Goal: Information Seeking & Learning: Learn about a topic

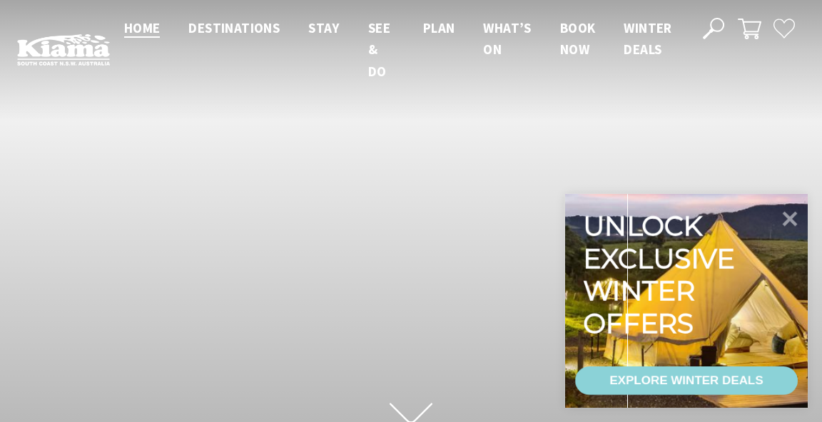
scroll to position [215, 811]
click at [791, 224] on icon at bounding box center [790, 218] width 34 height 34
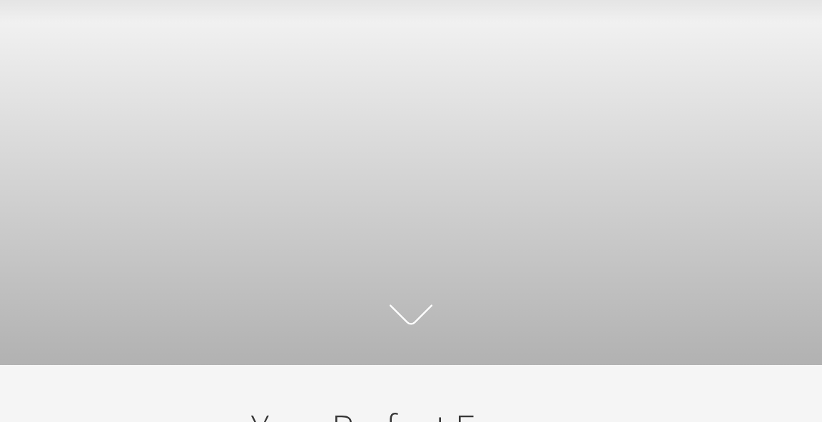
scroll to position [0, 0]
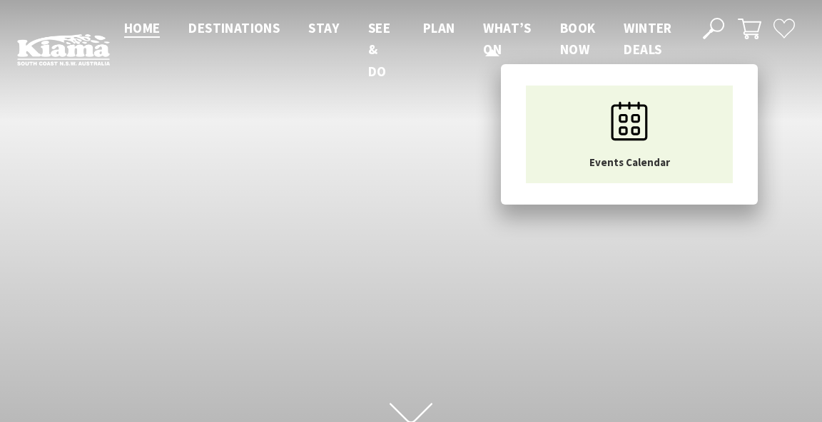
click at [507, 29] on span "What’s On" at bounding box center [507, 38] width 48 height 39
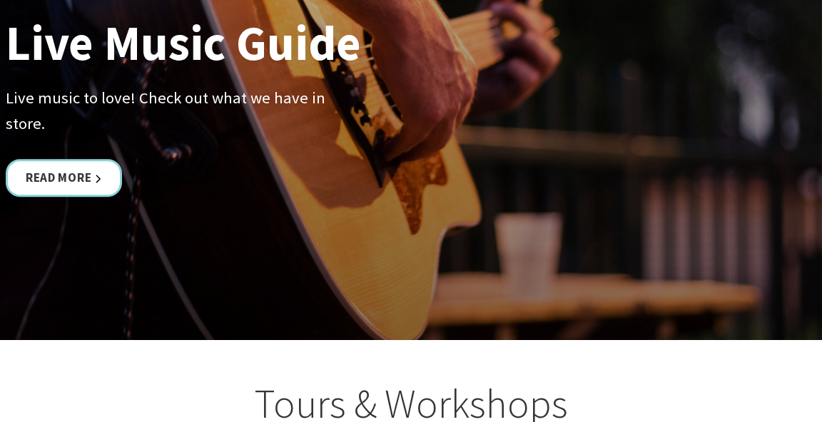
scroll to position [3291, 0]
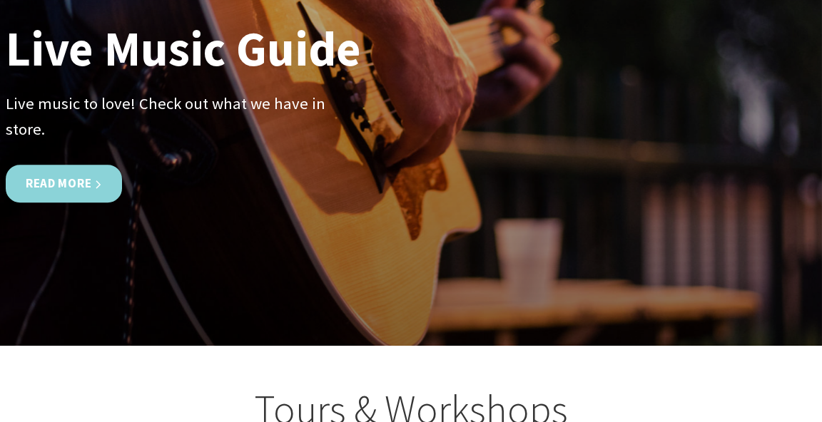
click at [54, 178] on link "Read More" at bounding box center [64, 184] width 116 height 38
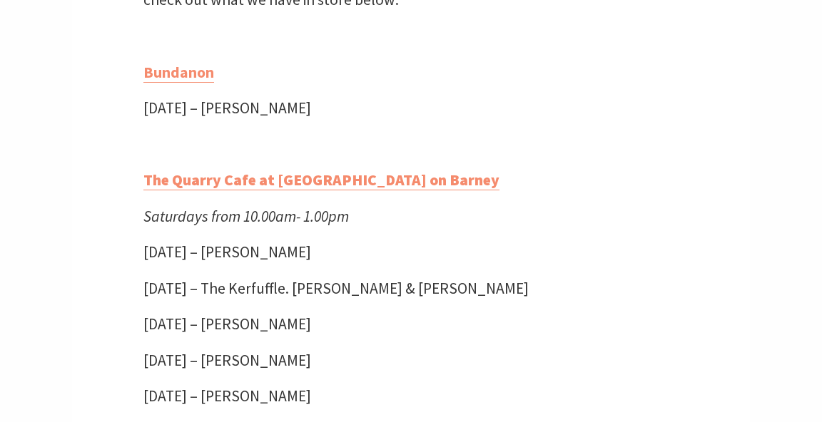
scroll to position [537, 0]
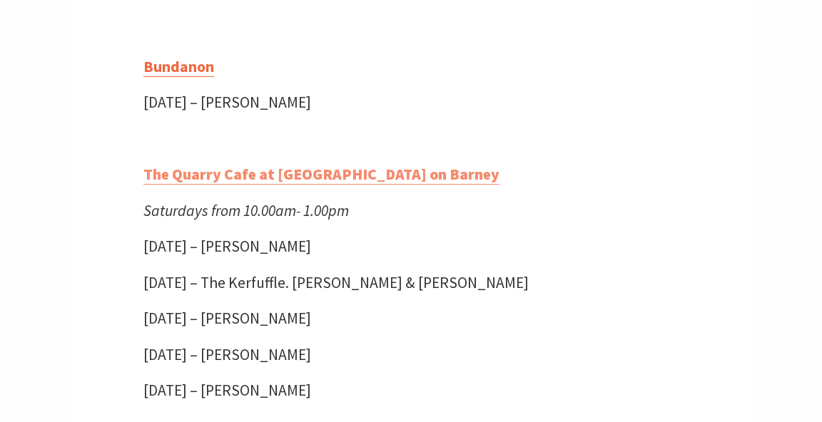
click at [187, 66] on link "Bundanon" at bounding box center [178, 67] width 71 height 20
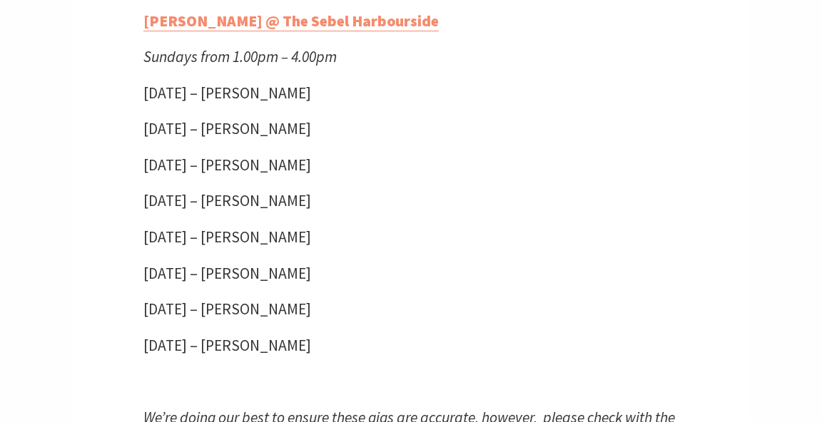
scroll to position [4520, 0]
